Goal: Transaction & Acquisition: Purchase product/service

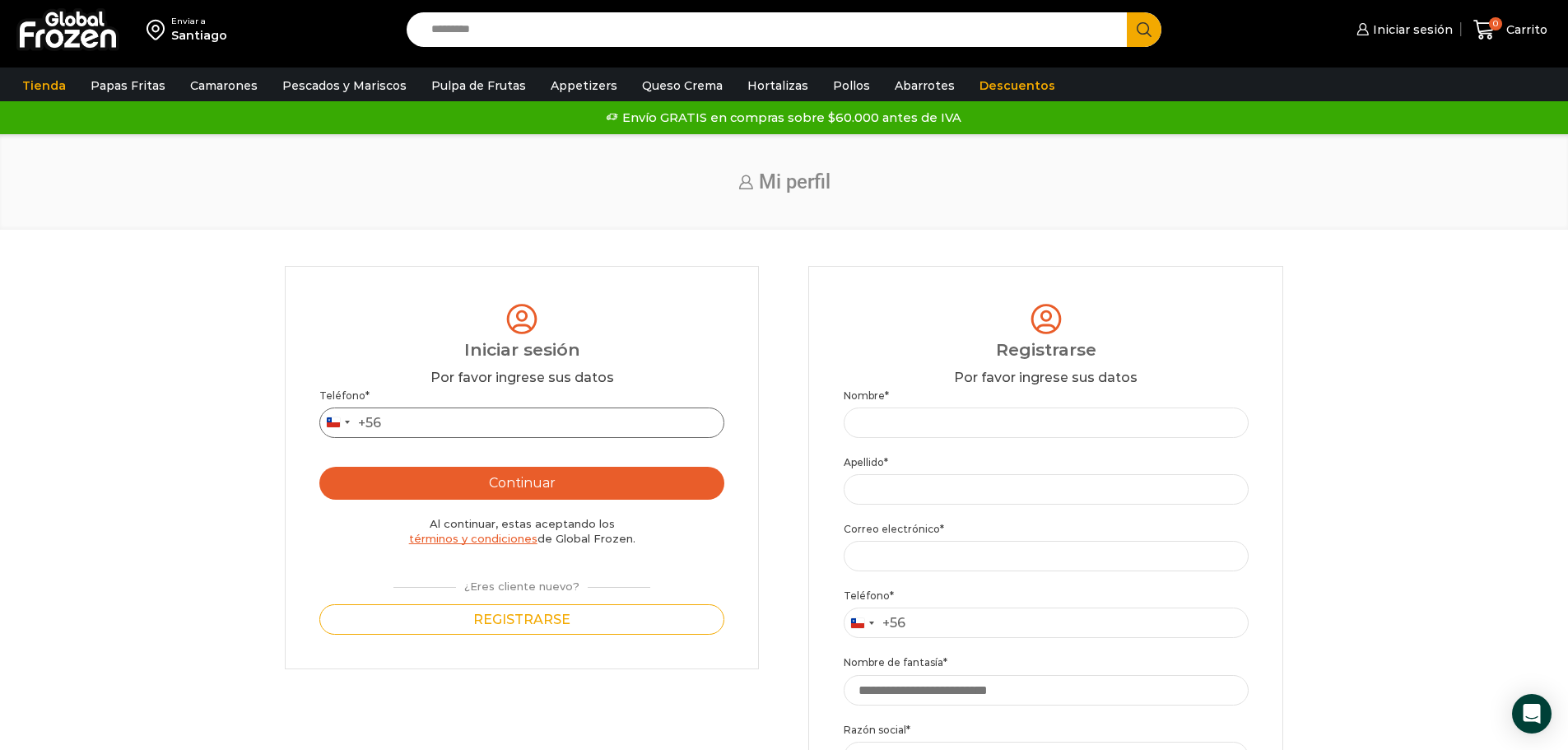
click at [567, 420] on input "Teléfono *" at bounding box center [522, 423] width 405 height 31
type input "*********"
click at [593, 485] on button "Continuar" at bounding box center [522, 483] width 405 height 33
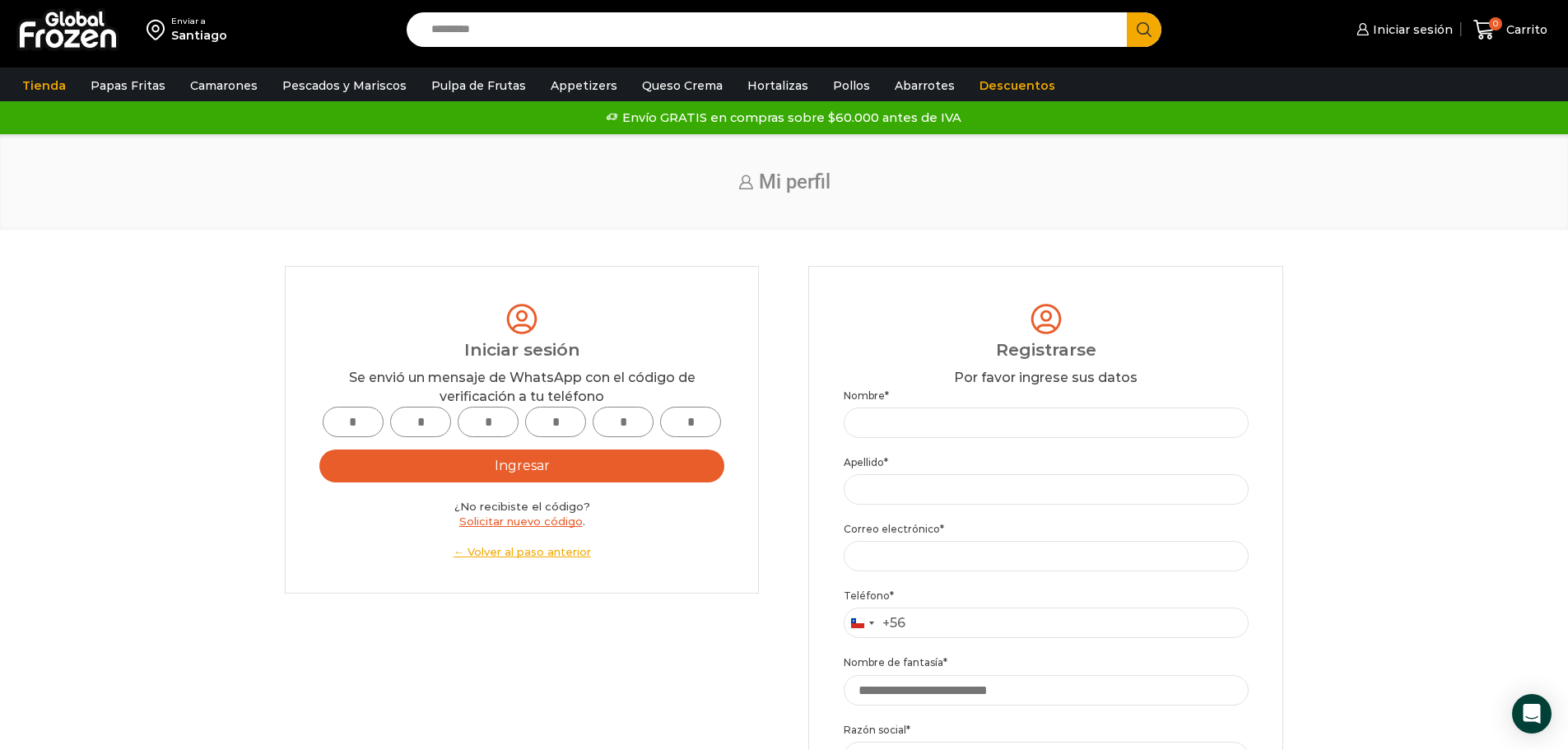
click at [349, 421] on input "text" at bounding box center [353, 422] width 61 height 31
type input "*"
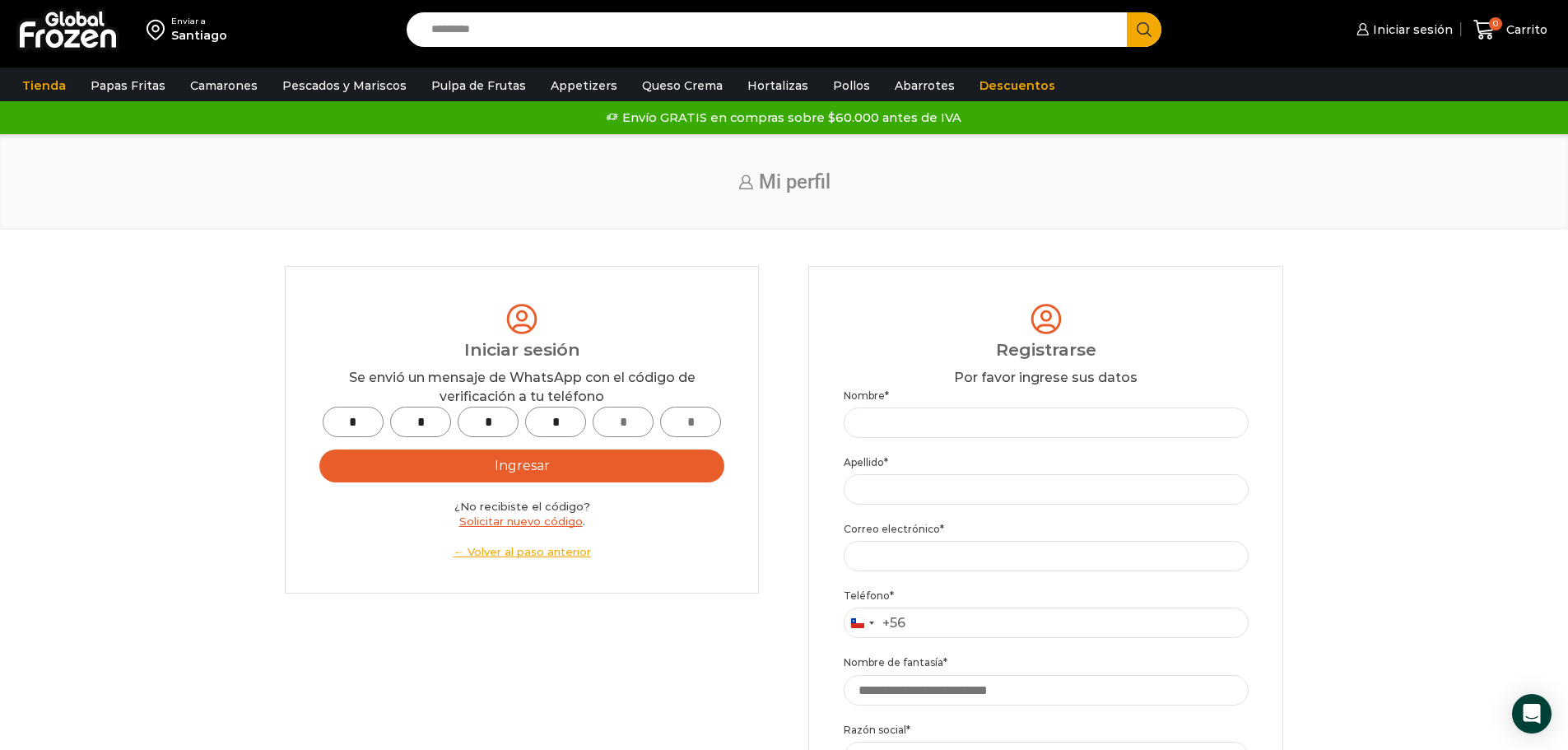
type input "*"
click at [642, 468] on button "Ingresar" at bounding box center [522, 466] width 405 height 33
click at [550, 459] on button "Ingresar" at bounding box center [522, 466] width 405 height 33
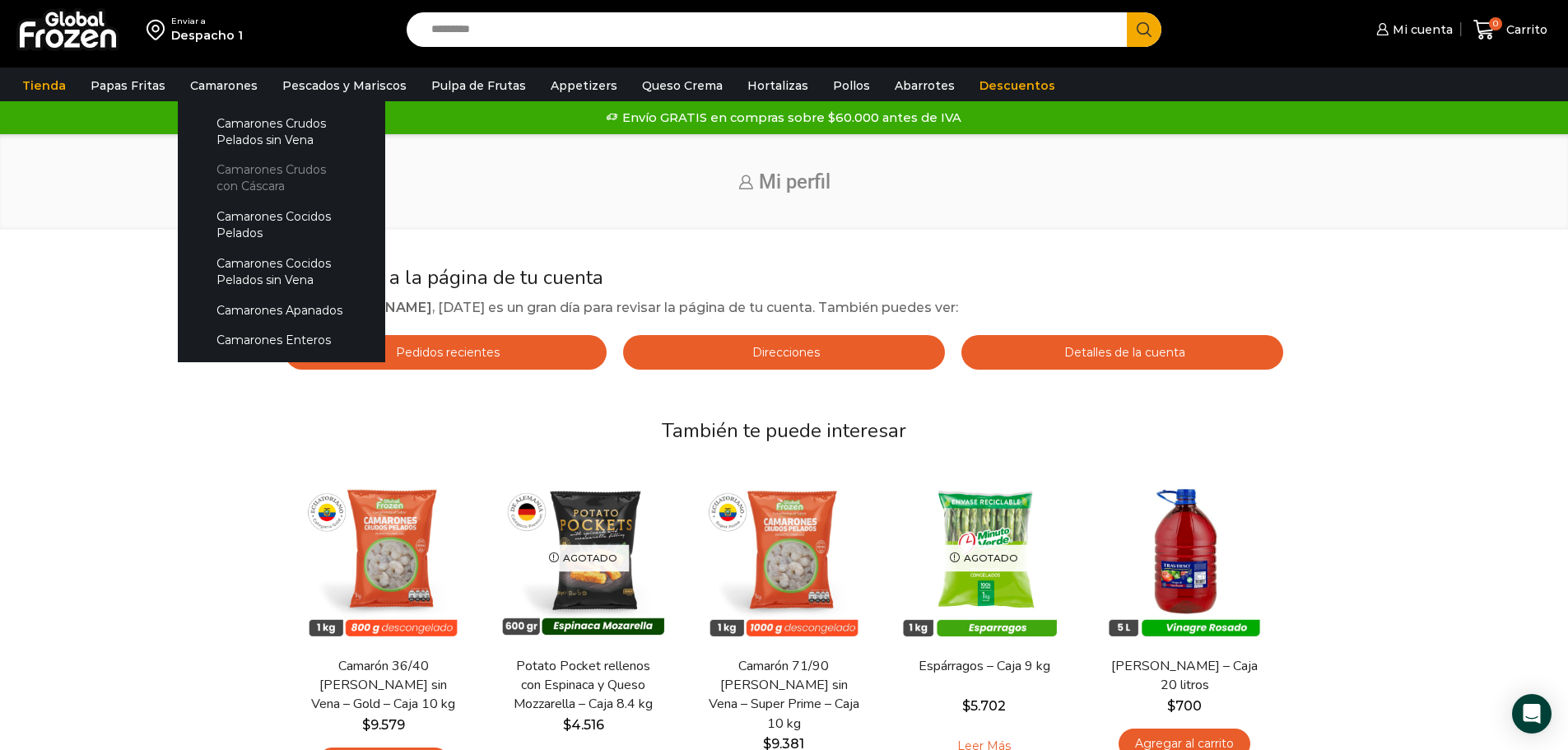
click at [229, 185] on link "Camarones Crudos con Cáscara" at bounding box center [282, 177] width 175 height 47
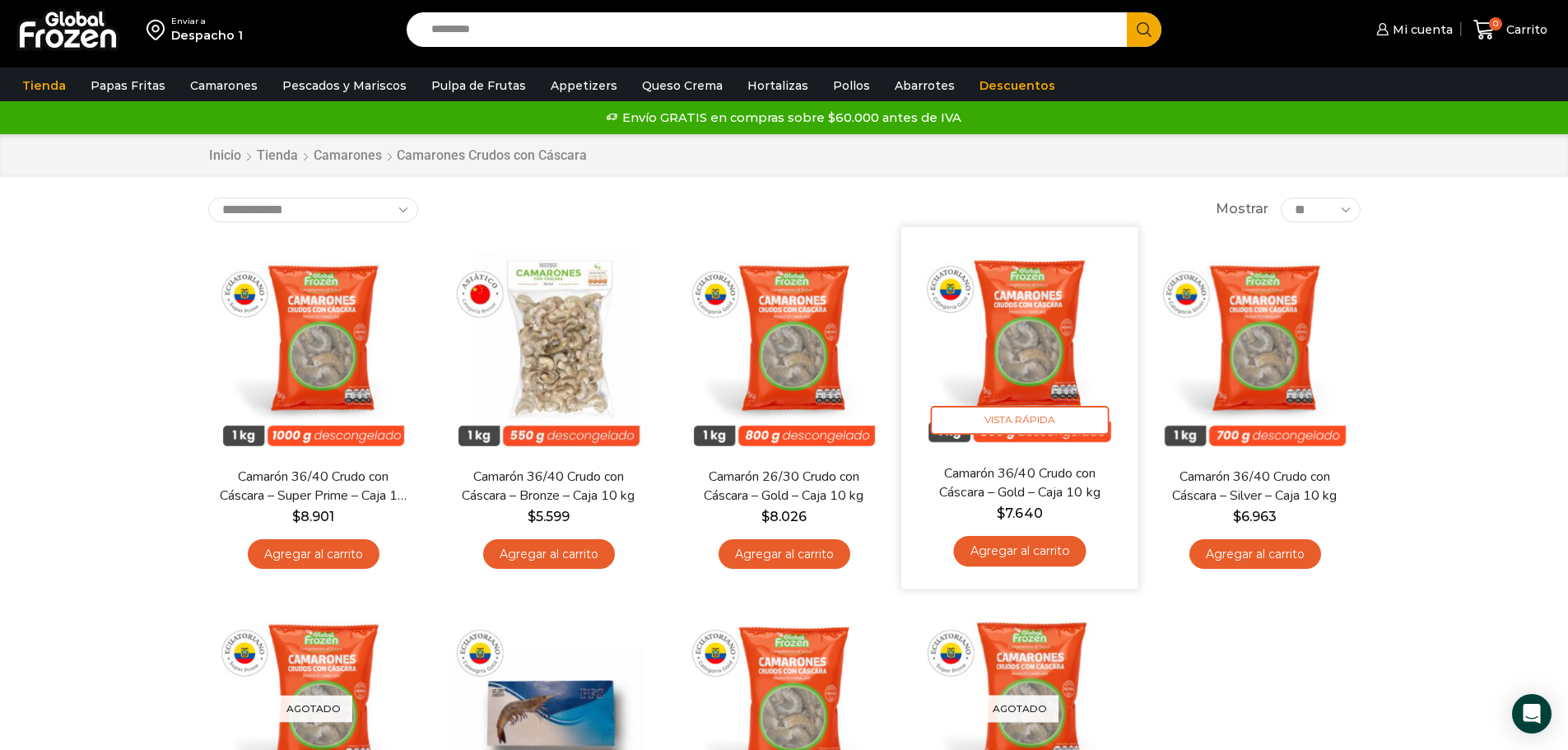
click at [1012, 551] on link "Agregar al carrito" at bounding box center [1019, 551] width 132 height 31
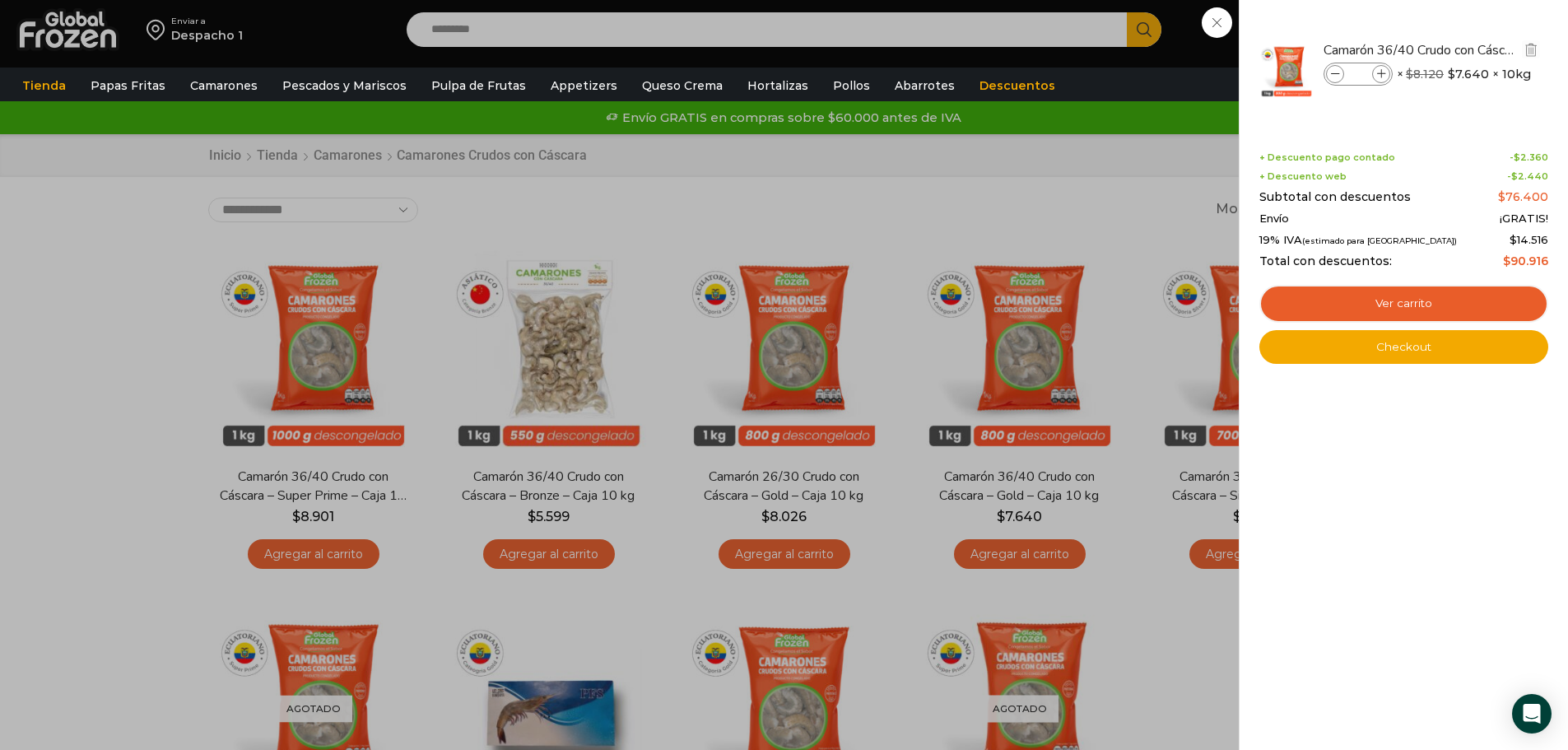
click at [1378, 73] on icon at bounding box center [1381, 74] width 9 height 9
click at [1377, 73] on icon at bounding box center [1381, 74] width 9 height 9
type input "*"
click at [1460, 294] on link "Ver carrito" at bounding box center [1403, 303] width 289 height 37
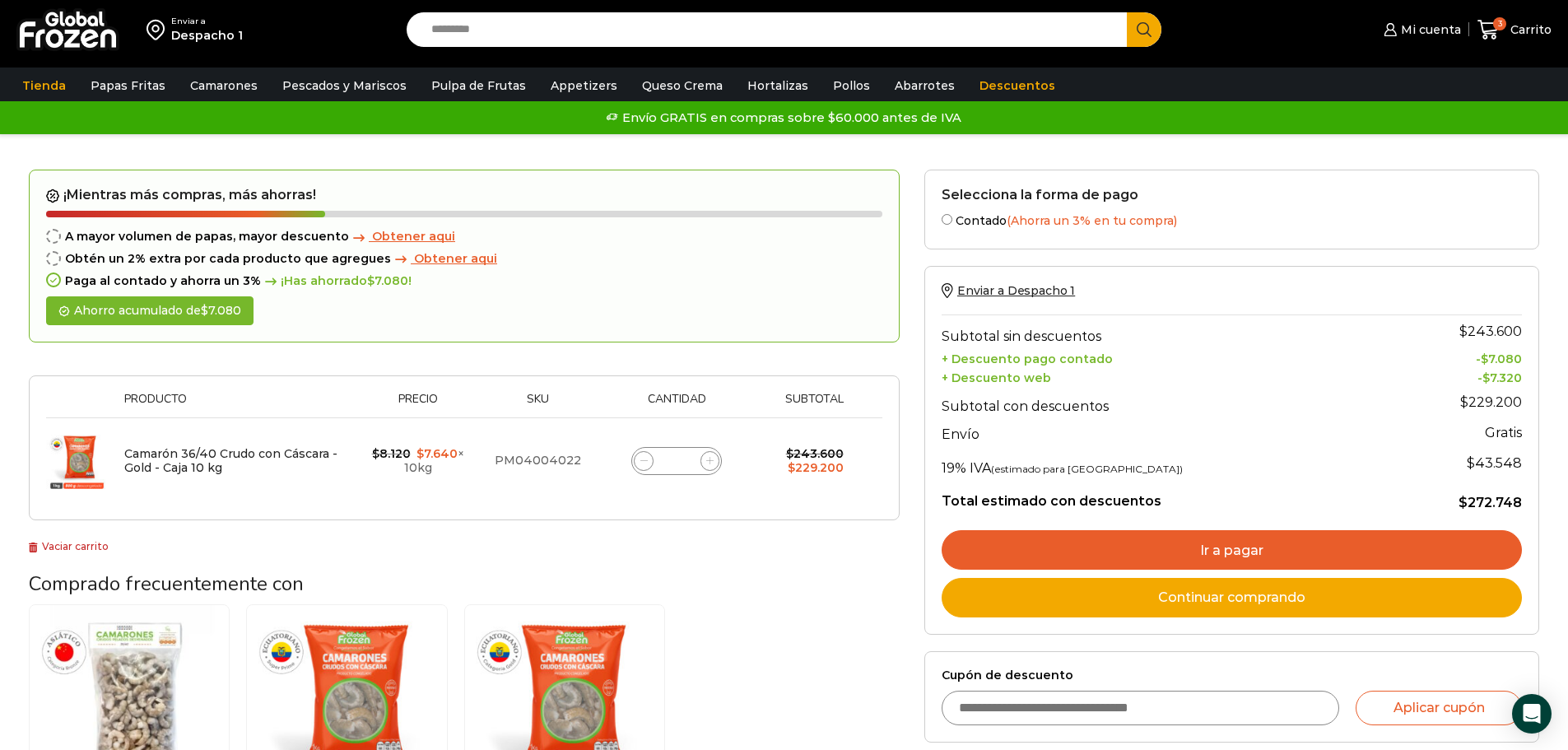
click at [1251, 558] on link "Ir a pagar" at bounding box center [1231, 550] width 580 height 39
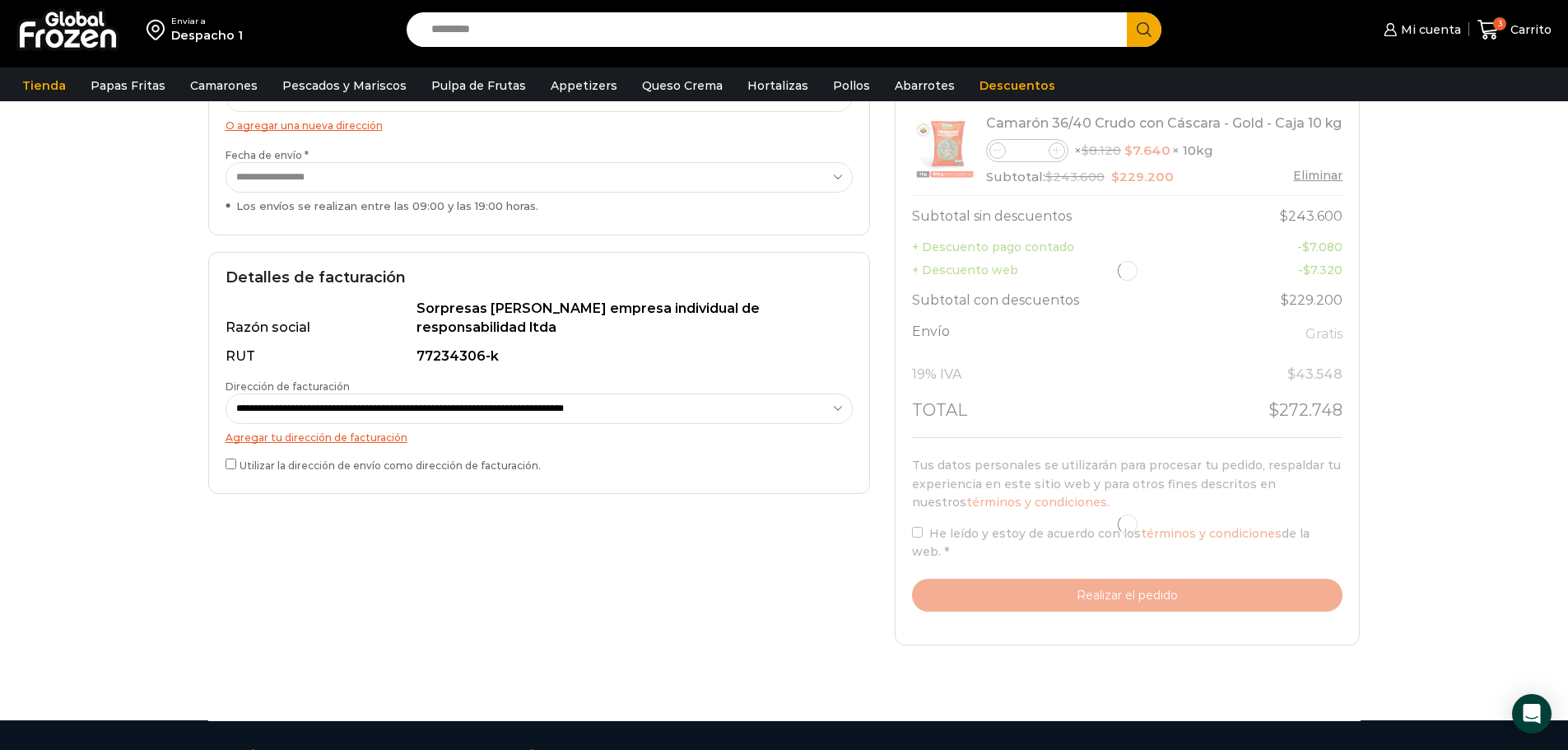
scroll to position [165, 0]
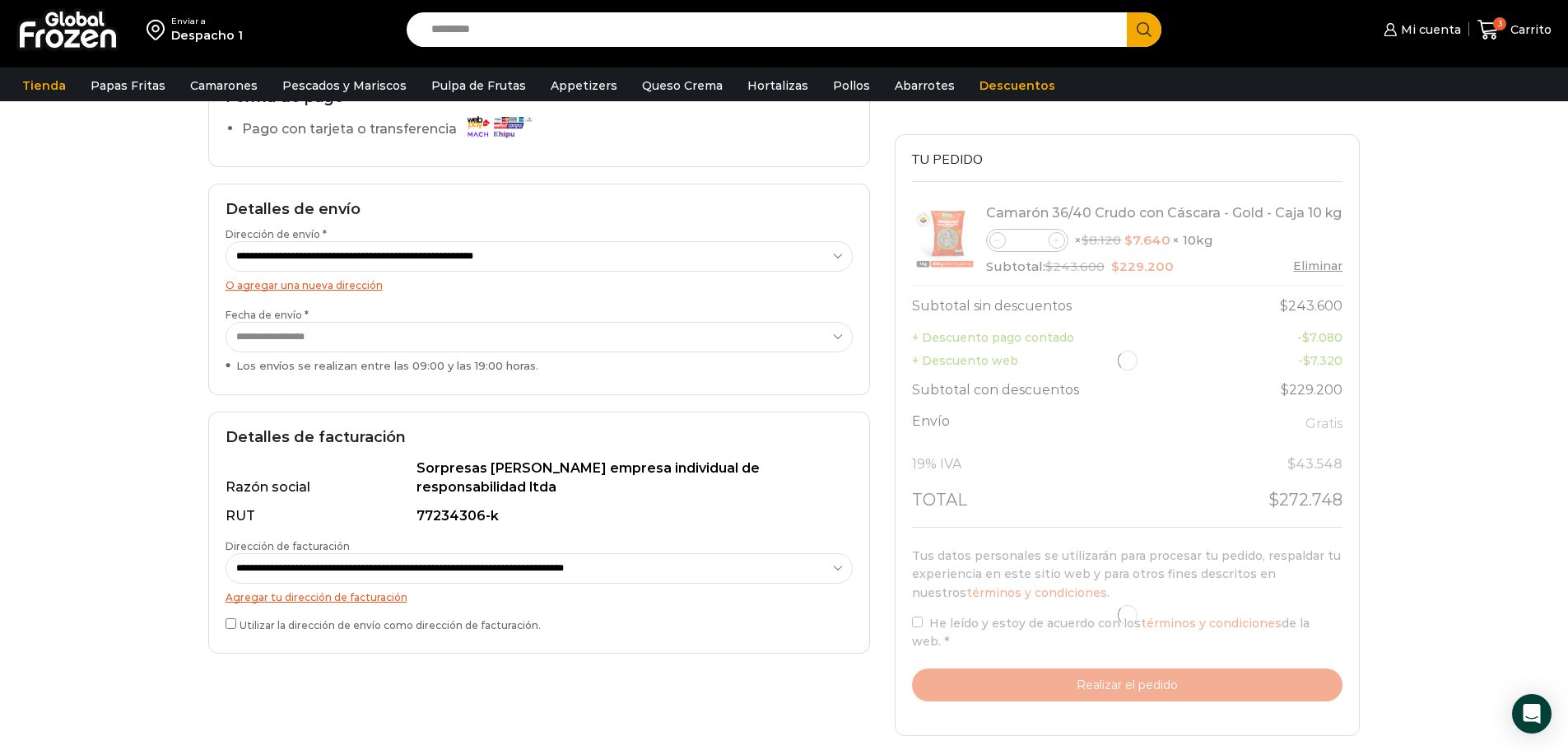
click at [428, 335] on select "**********" at bounding box center [539, 338] width 627 height 31
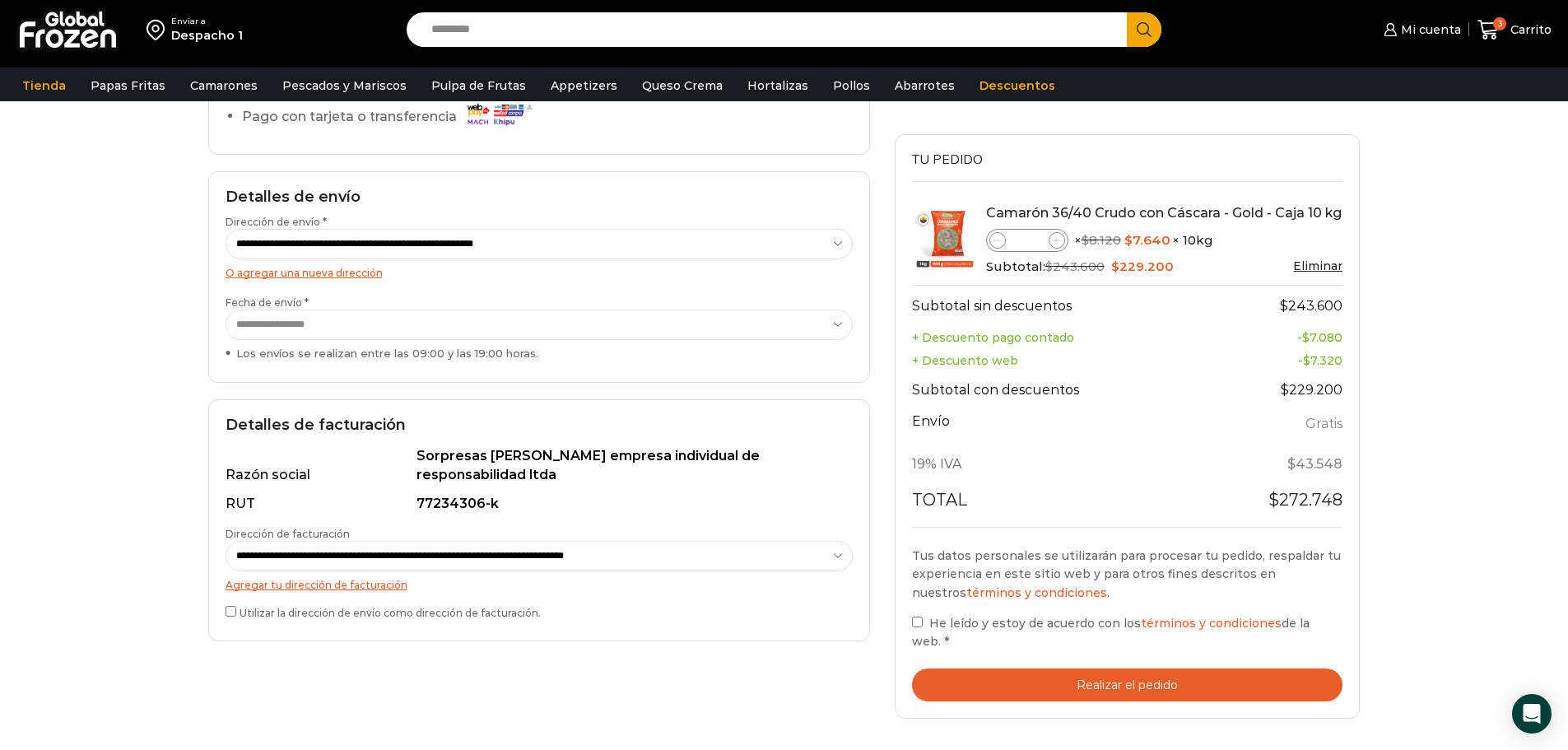
scroll to position [246, 0]
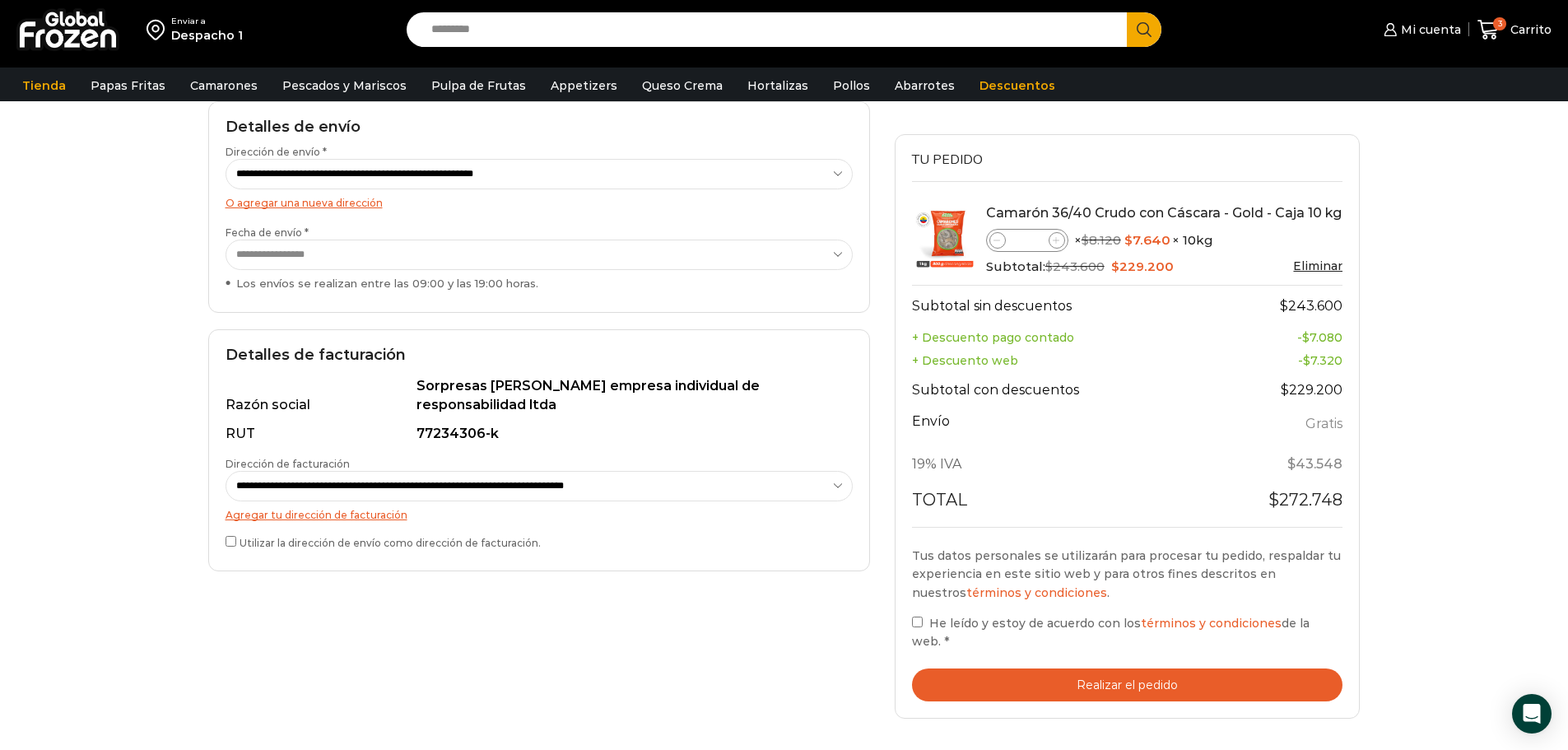
click at [1126, 687] on div "Tu pedido Product Camarón 36/40 Crudo con Cáscara - Gold - Caja 10 kg Camarón 3…" at bounding box center [1128, 427] width 466 height 585
click at [1138, 674] on button "Realizar el pedido" at bounding box center [1128, 685] width 432 height 34
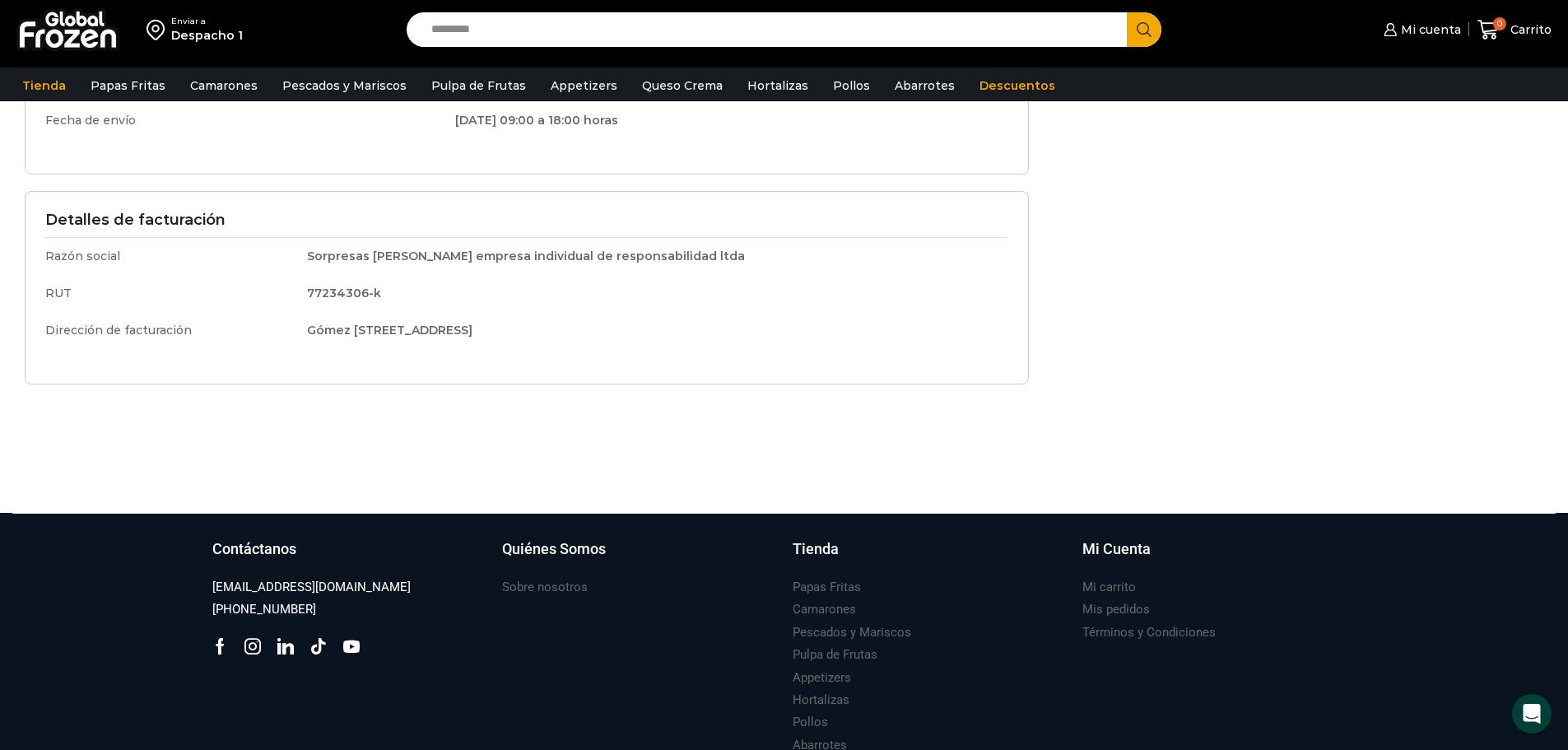
scroll to position [494, 0]
